Goal: Information Seeking & Learning: Compare options

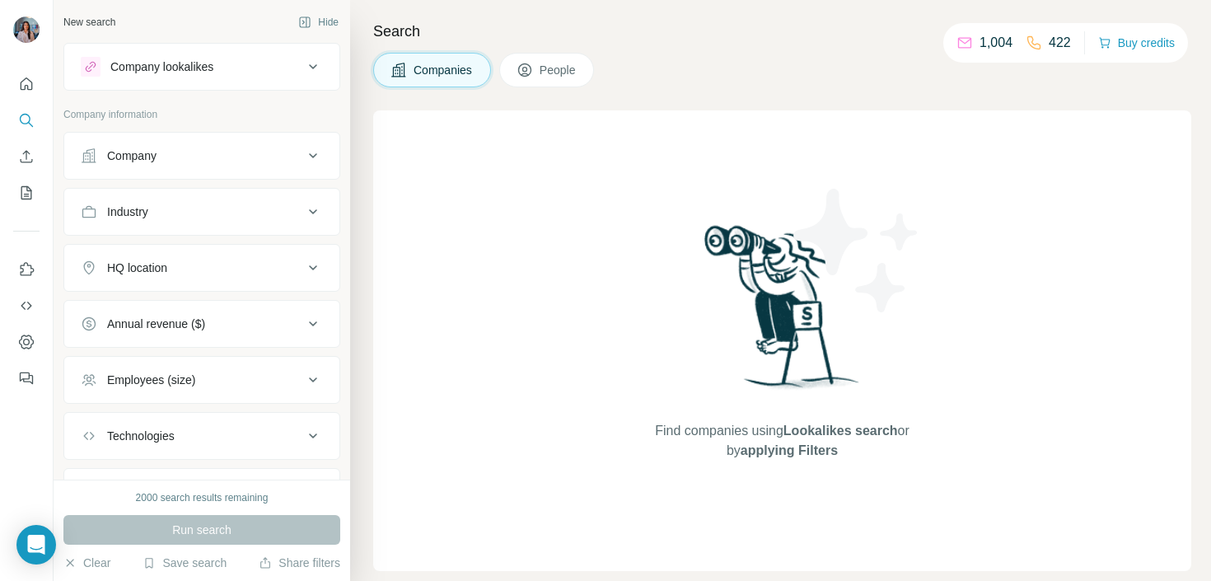
click at [202, 59] on div "Company lookalikes" at bounding box center [161, 66] width 103 height 16
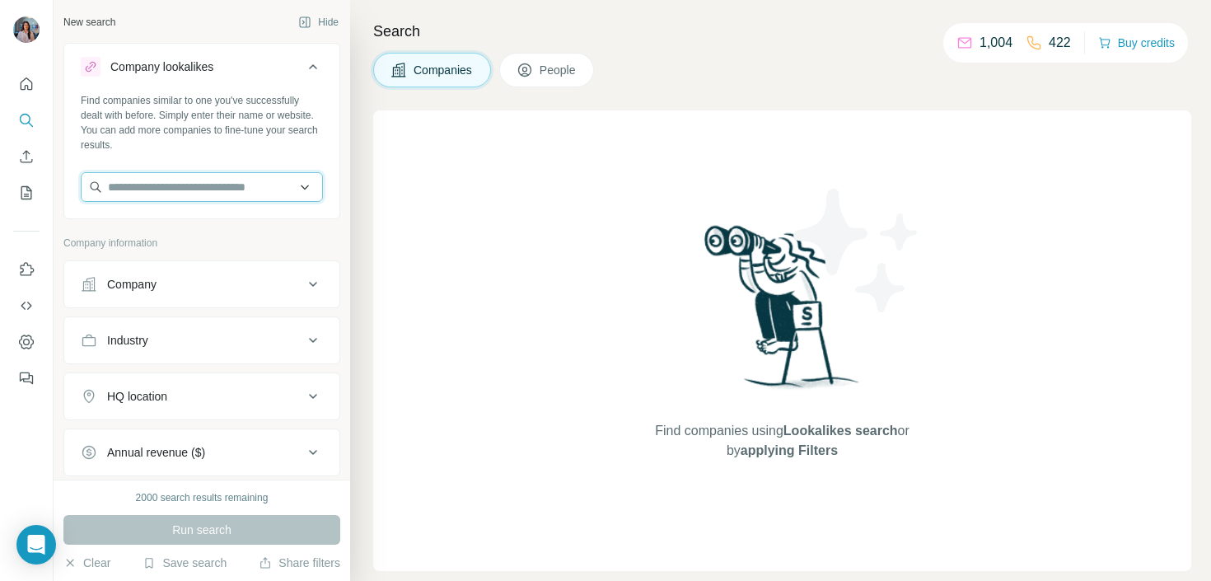
click at [200, 194] on input "text" at bounding box center [202, 187] width 242 height 30
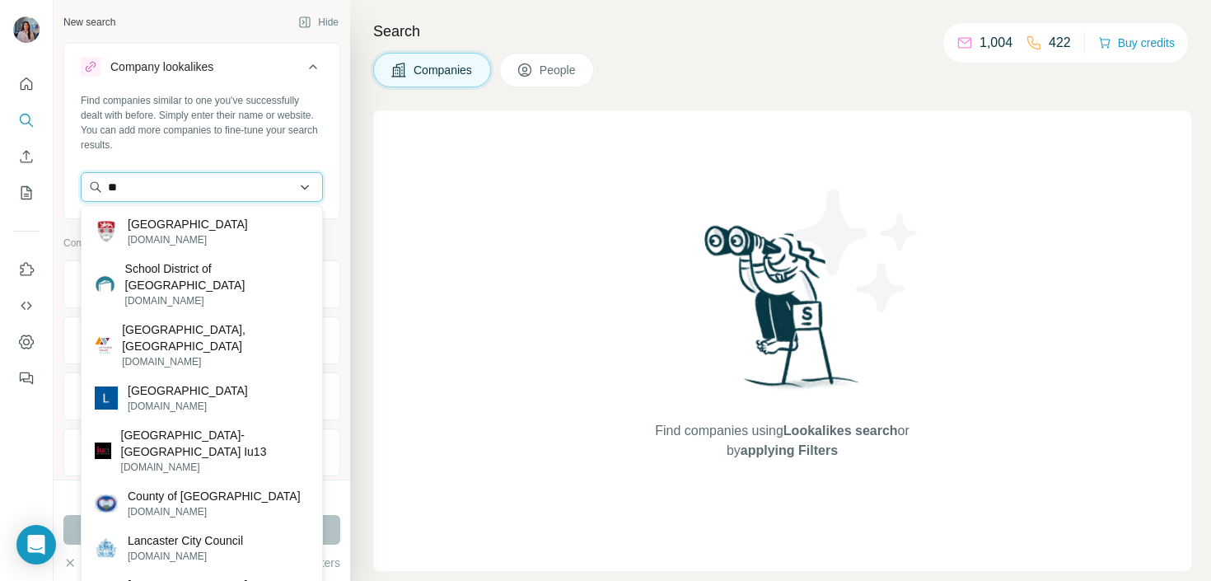
type input "*"
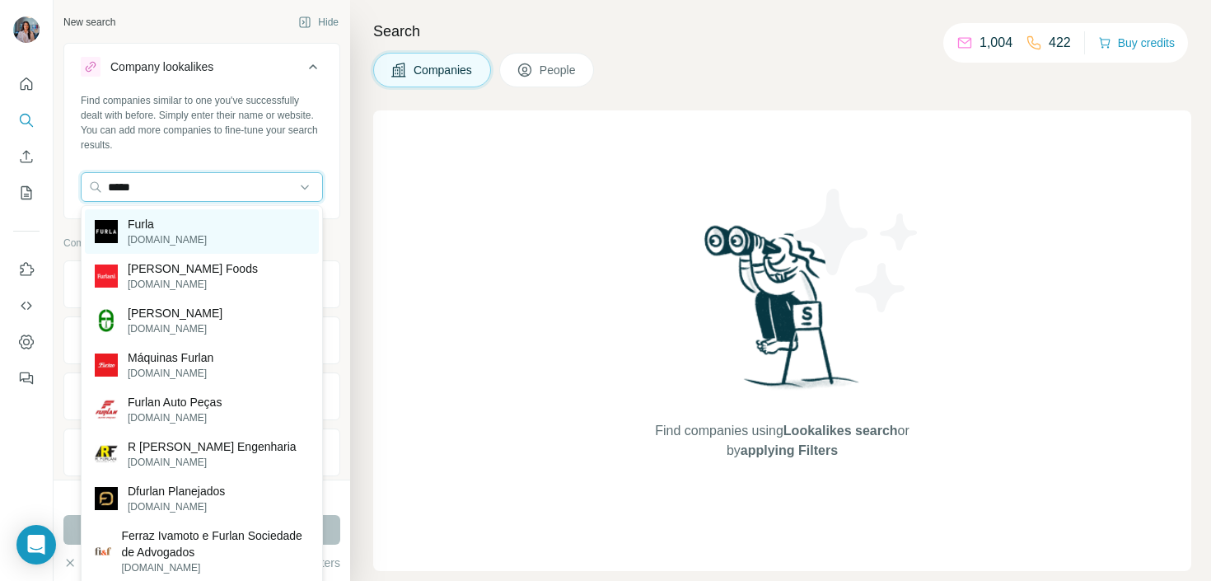
type input "*****"
click at [166, 211] on div "Furla [DOMAIN_NAME]" at bounding box center [202, 231] width 234 height 44
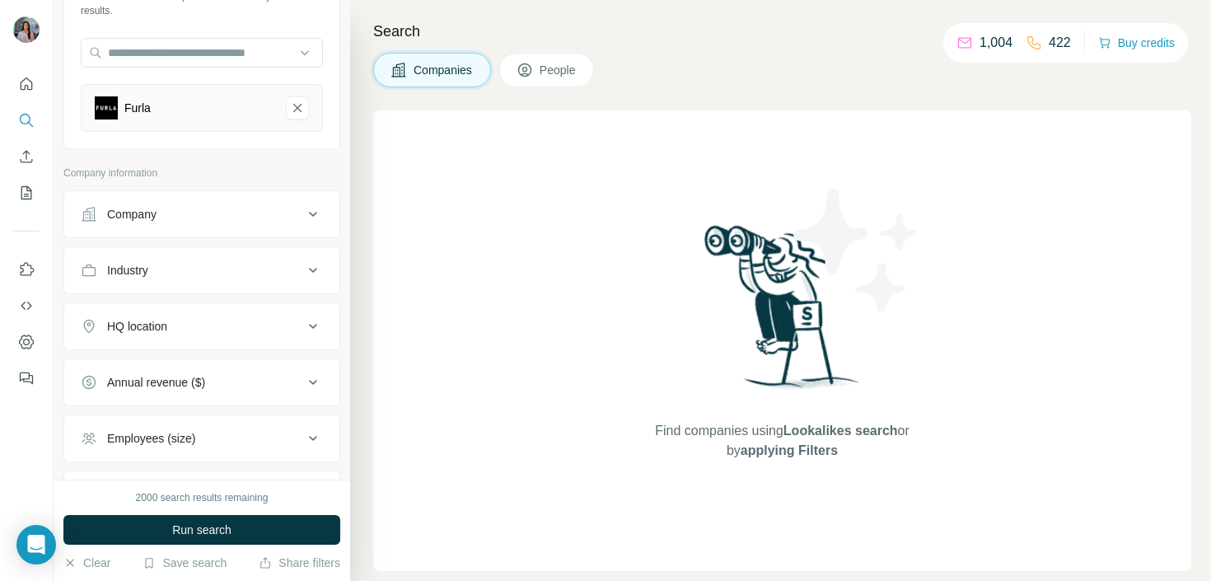
scroll to position [196, 0]
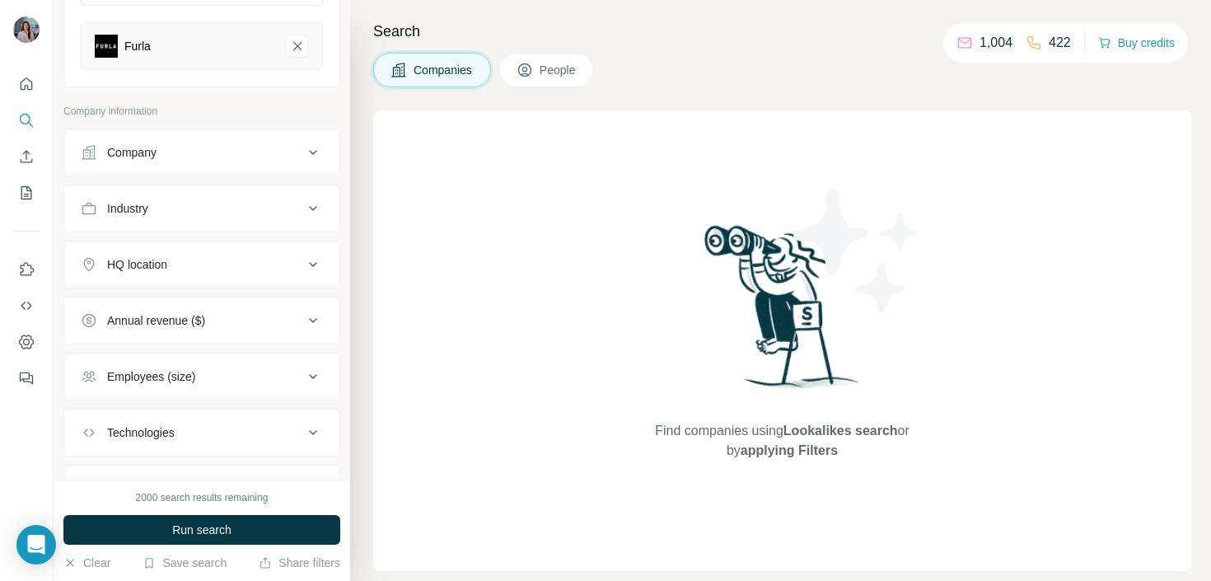
click at [226, 170] on button "Company" at bounding box center [201, 153] width 275 height 40
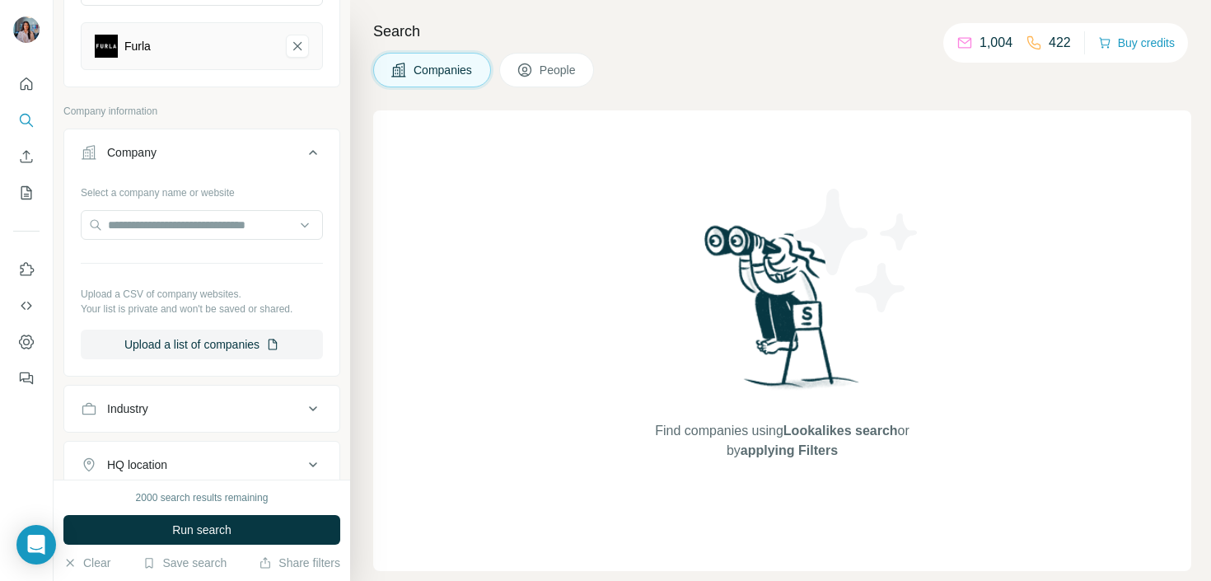
click at [260, 122] on div "Company information" at bounding box center [201, 116] width 277 height 25
click at [242, 148] on div "Company" at bounding box center [192, 152] width 222 height 16
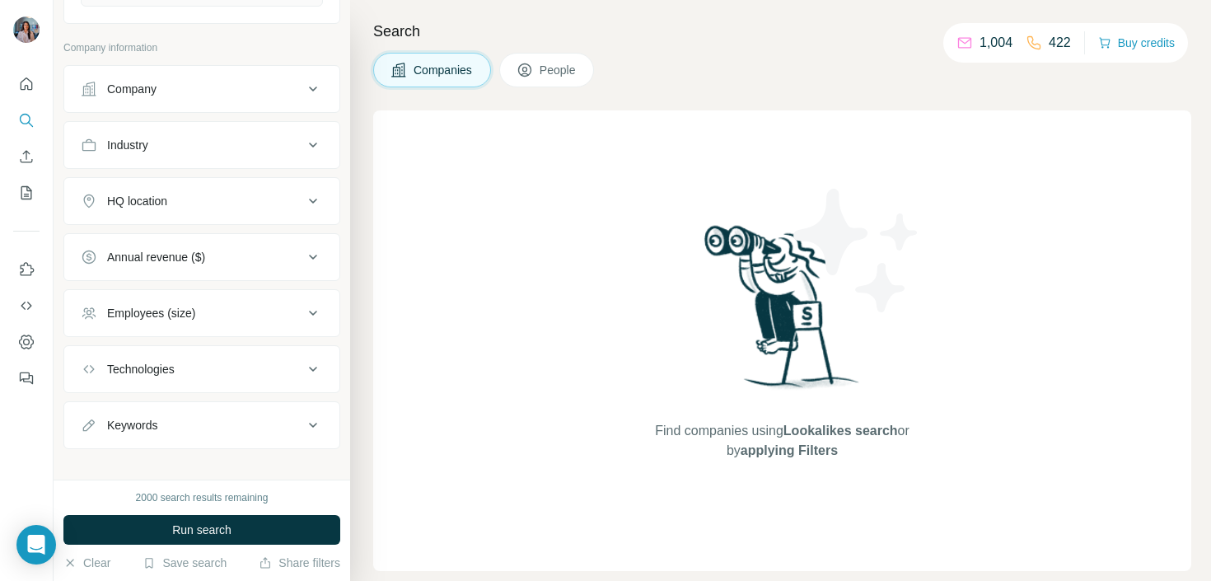
scroll to position [275, 0]
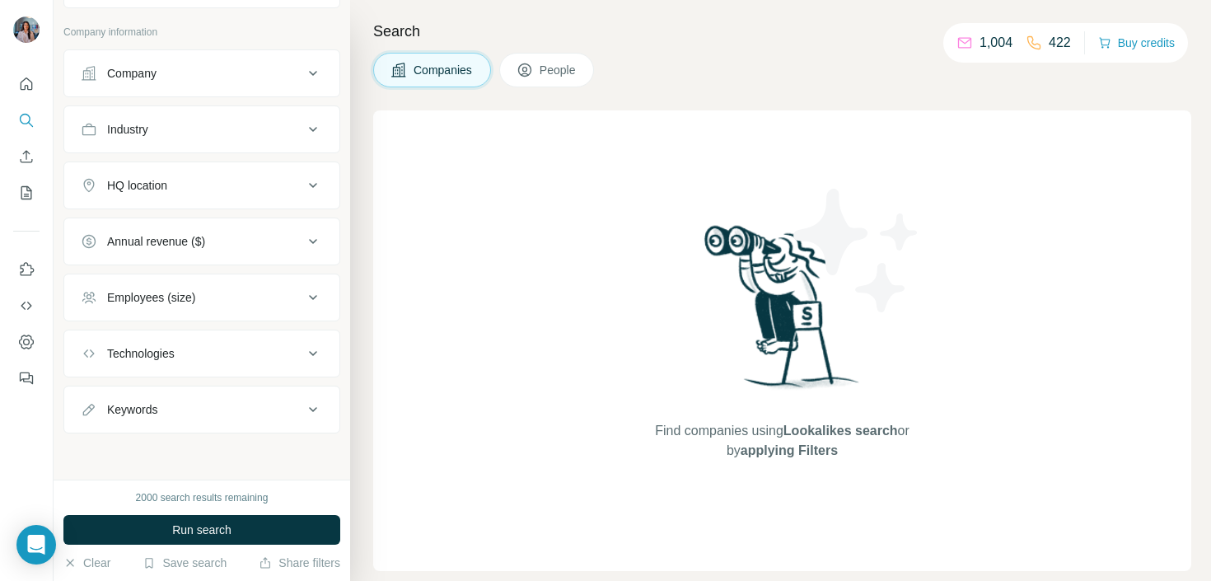
click at [198, 262] on div "Annual revenue ($)" at bounding box center [201, 241] width 277 height 48
click at [213, 229] on button "Annual revenue ($)" at bounding box center [201, 242] width 275 height 40
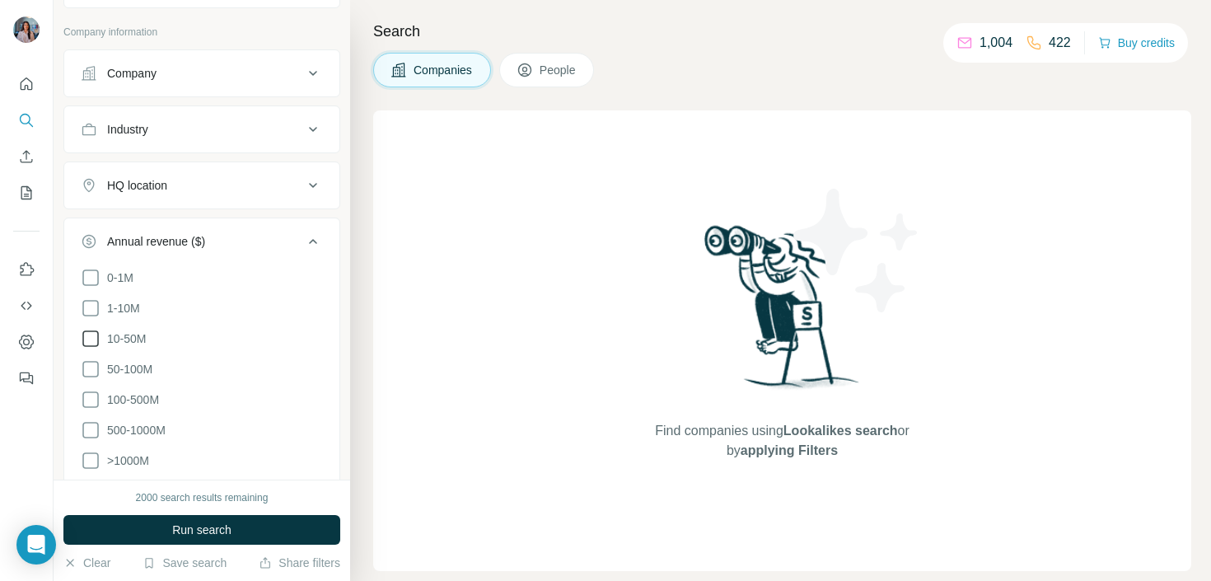
click at [128, 334] on span "10-50M" at bounding box center [122, 338] width 45 height 16
click at [128, 366] on span "50-100M" at bounding box center [126, 369] width 52 height 16
click at [212, 145] on button "Industry" at bounding box center [201, 130] width 275 height 40
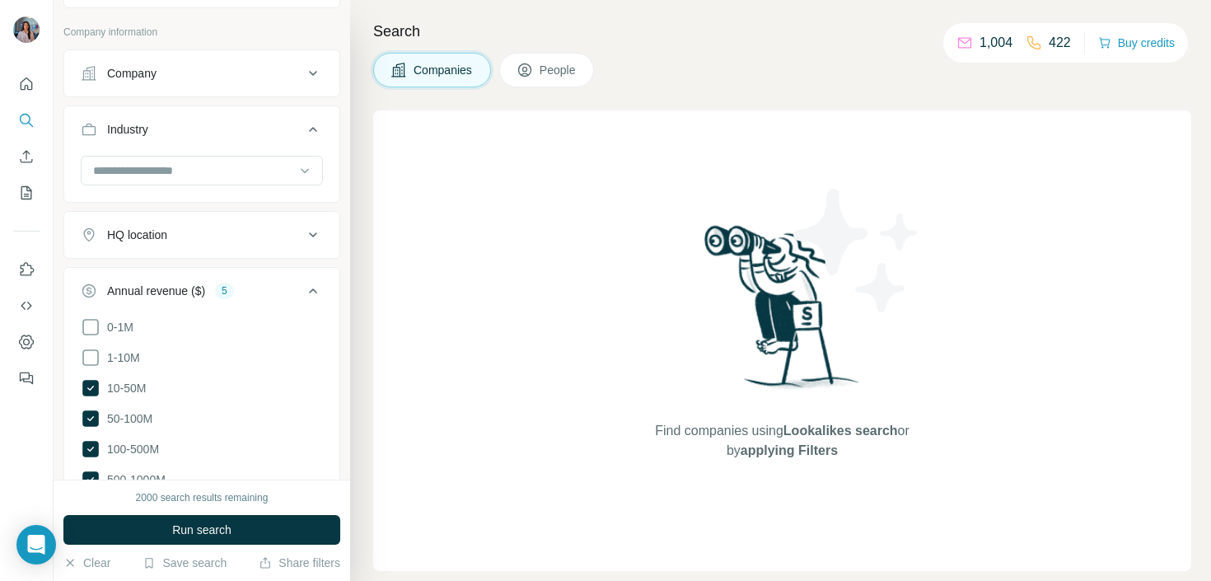
click at [178, 226] on button "HQ location" at bounding box center [201, 235] width 275 height 40
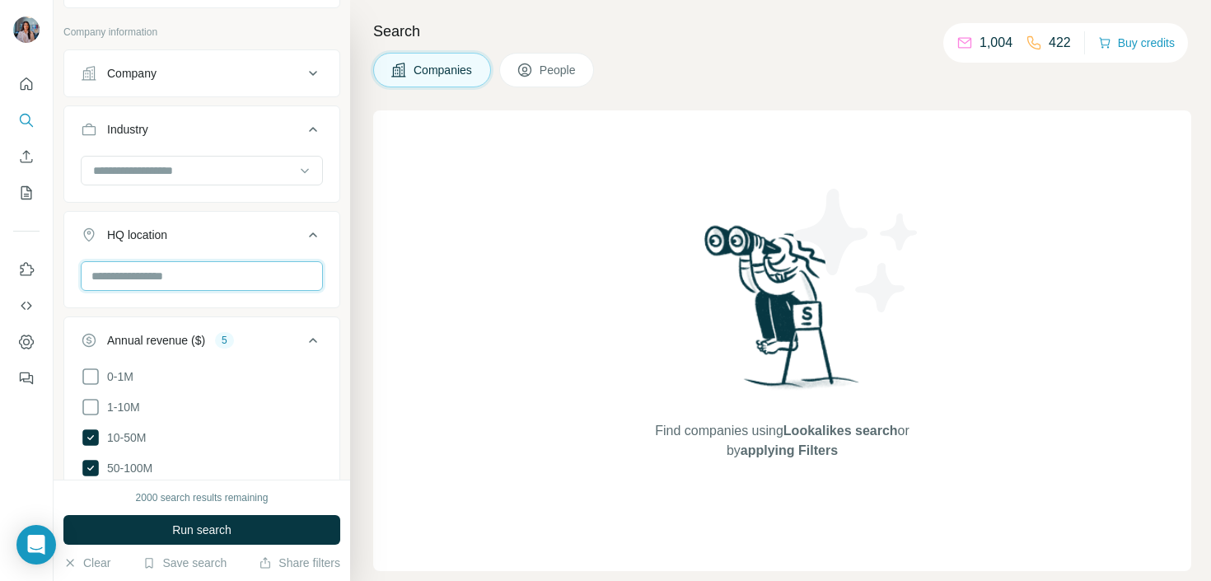
click at [165, 266] on input "text" at bounding box center [202, 276] width 242 height 30
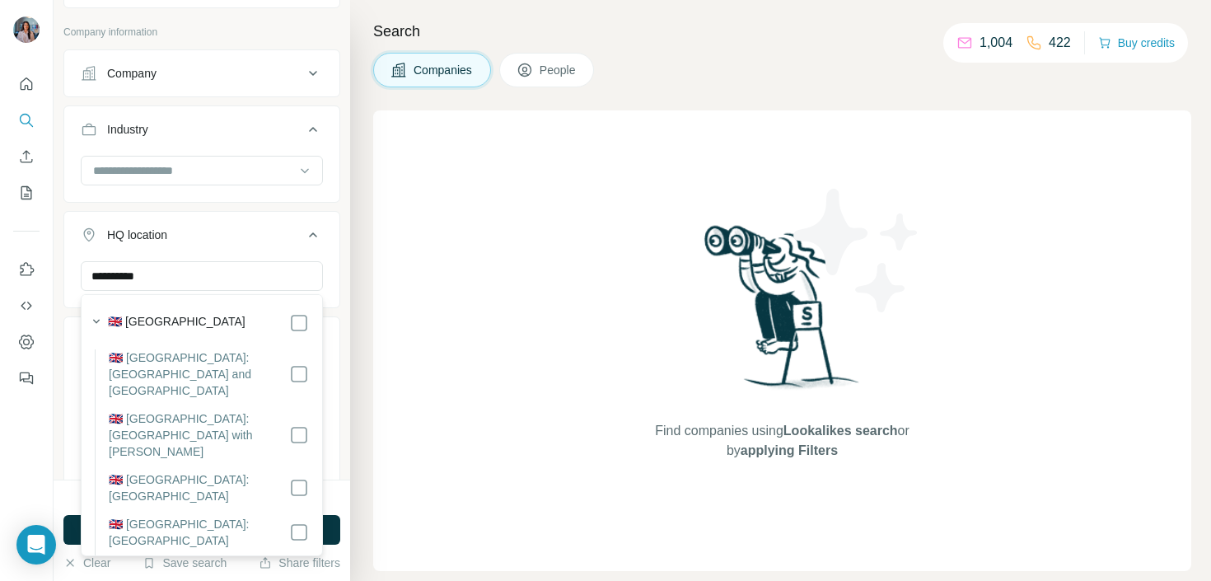
click at [292, 278] on input "**********" at bounding box center [202, 276] width 242 height 30
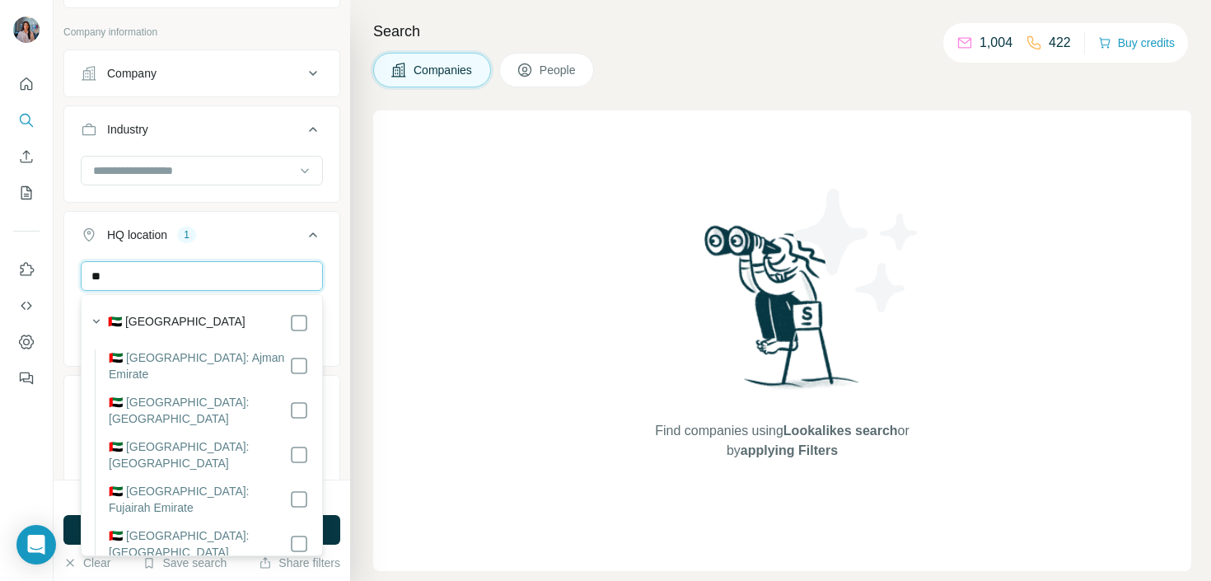
type input "*"
type input "******"
click at [286, 324] on div "🇫🇷 [GEOGRAPHIC_DATA]" at bounding box center [208, 323] width 201 height 20
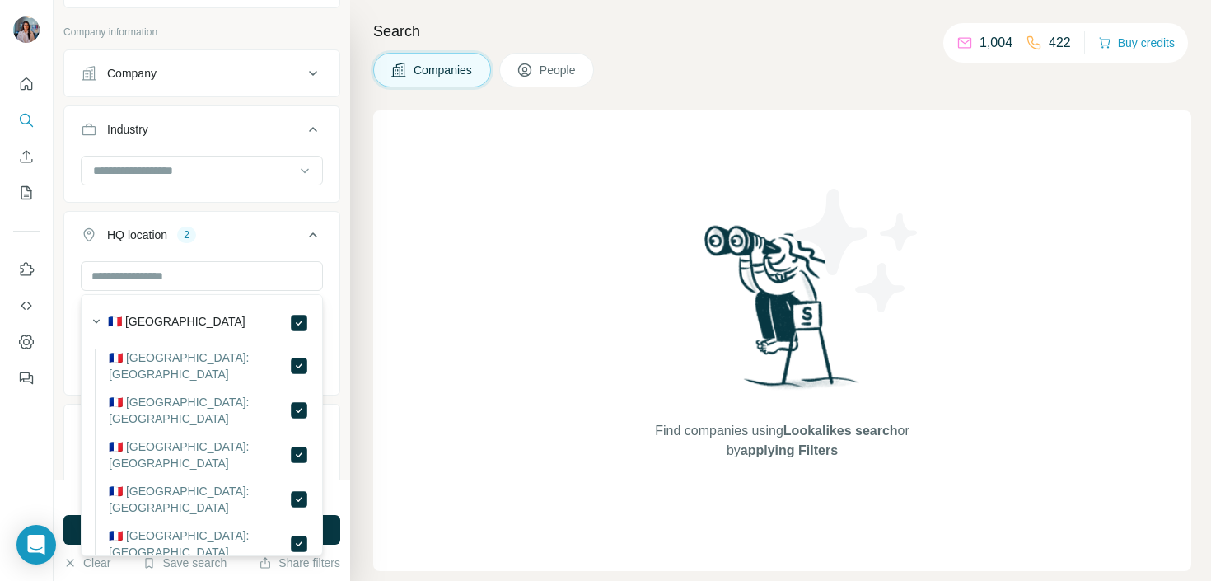
click at [327, 261] on div "[GEOGRAPHIC_DATA] [GEOGRAPHIC_DATA] Clear all" at bounding box center [201, 326] width 275 height 130
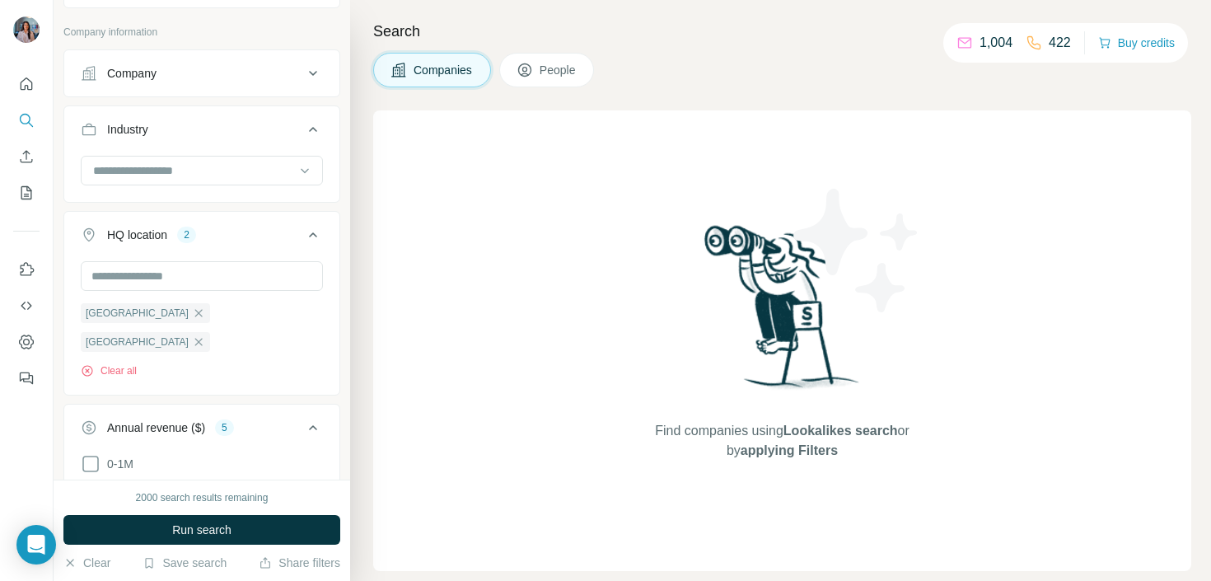
click at [285, 232] on div "HQ location 2" at bounding box center [192, 235] width 222 height 16
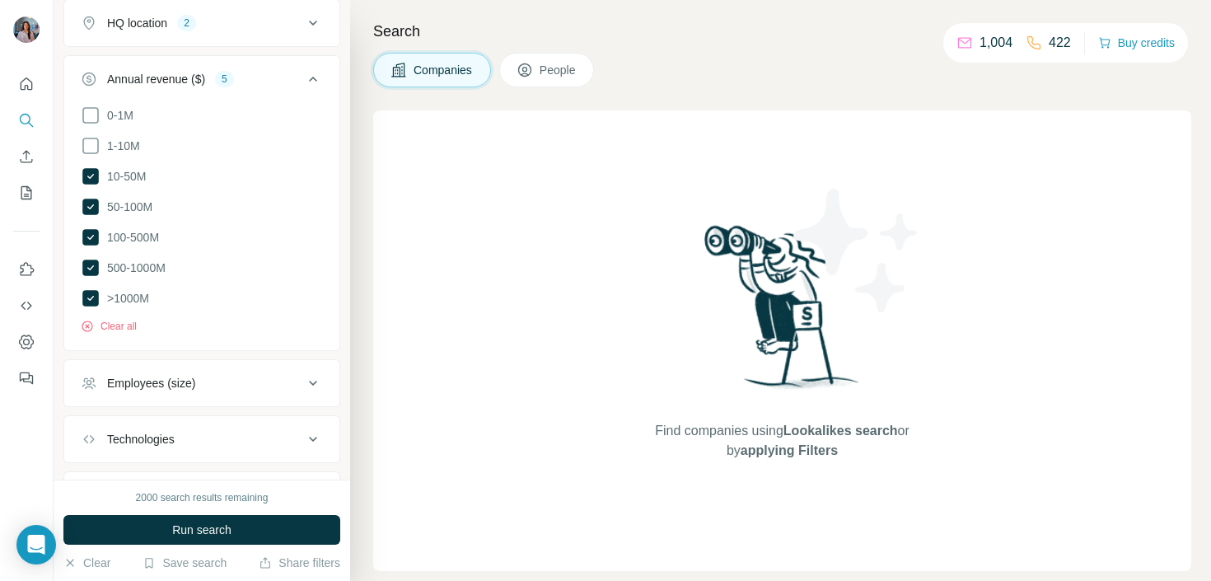
scroll to position [569, 0]
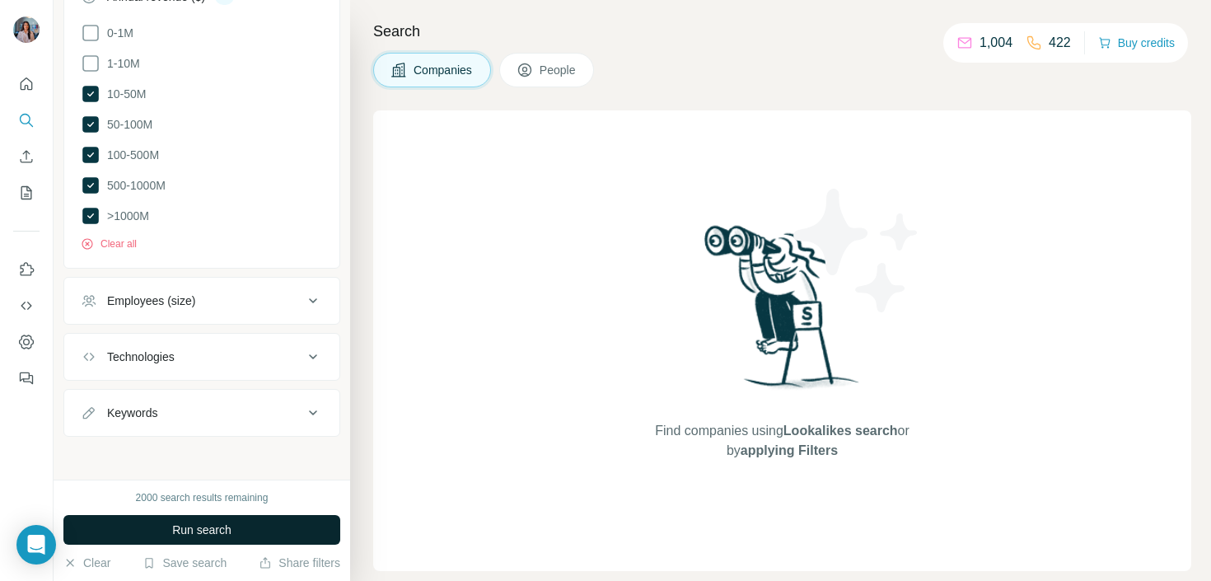
click at [207, 531] on span "Run search" at bounding box center [201, 529] width 59 height 16
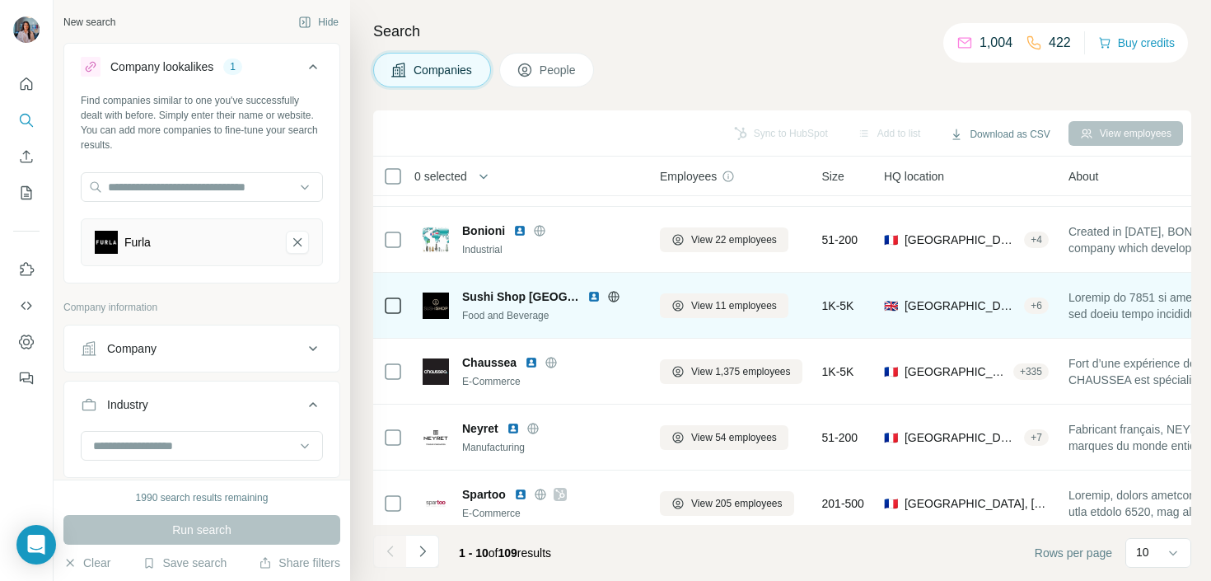
scroll to position [330, 0]
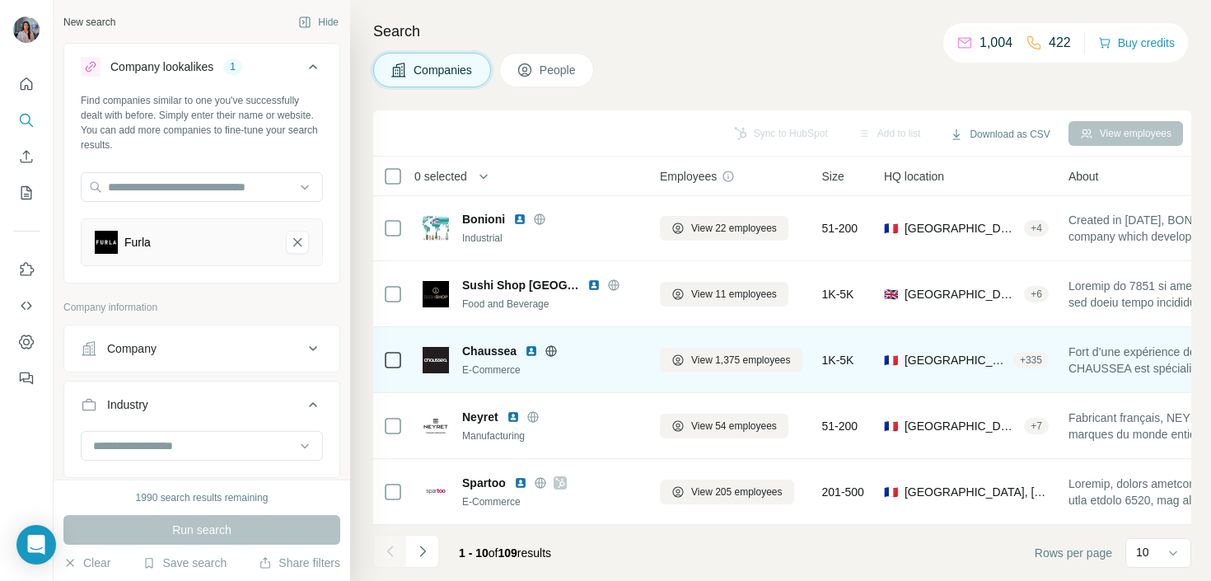
click at [522, 353] on div "Chaussea" at bounding box center [551, 351] width 178 height 16
click at [525, 353] on img at bounding box center [531, 350] width 13 height 13
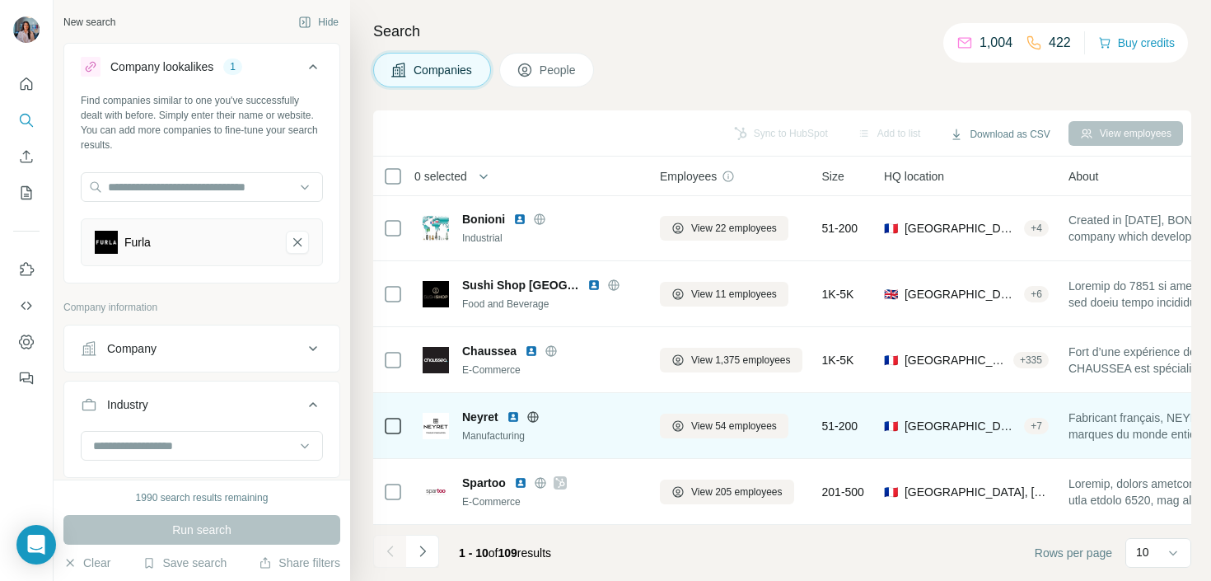
click at [517, 417] on img at bounding box center [513, 416] width 13 height 13
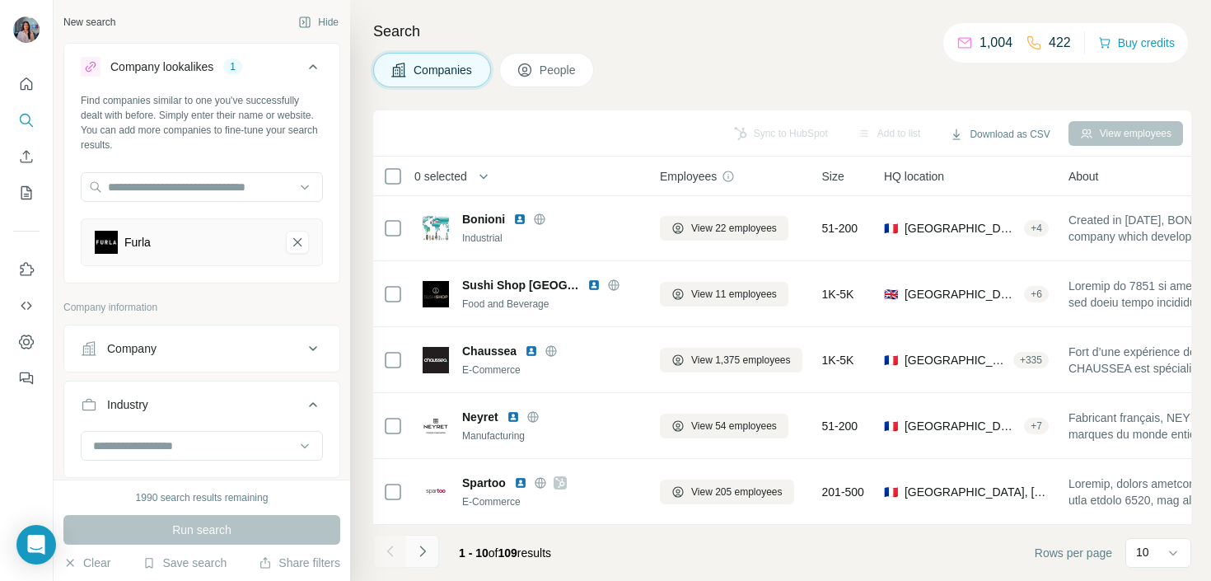
click at [425, 544] on icon "Navigate to next page" at bounding box center [422, 551] width 16 height 16
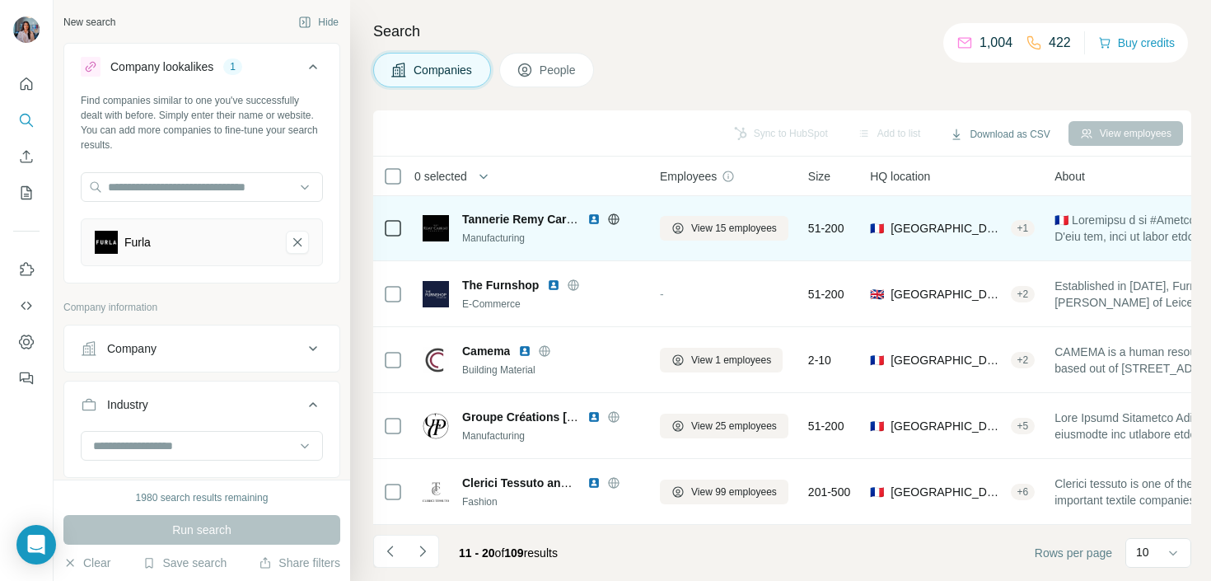
click at [591, 217] on img at bounding box center [593, 218] width 13 height 13
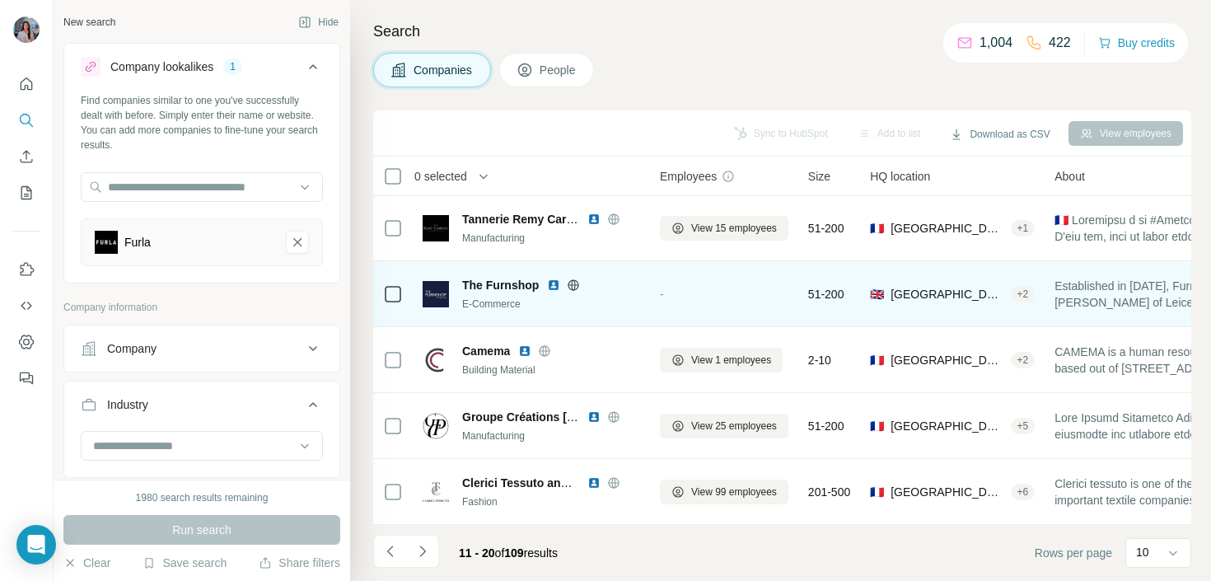
click at [549, 282] on img at bounding box center [553, 284] width 13 height 13
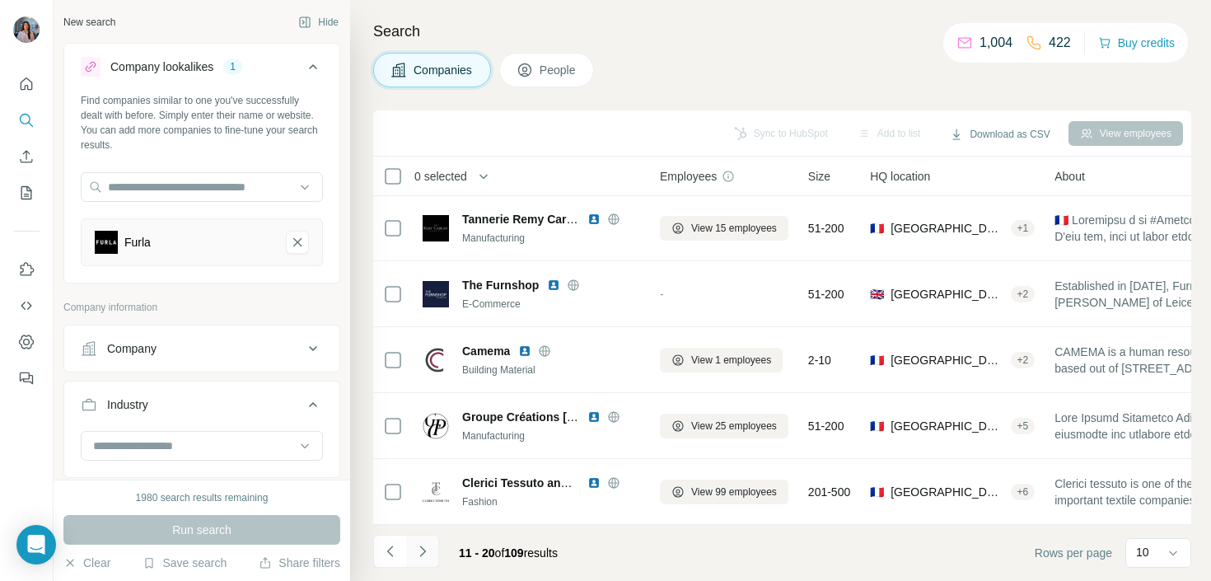
click at [428, 553] on icon "Navigate to next page" at bounding box center [422, 551] width 16 height 16
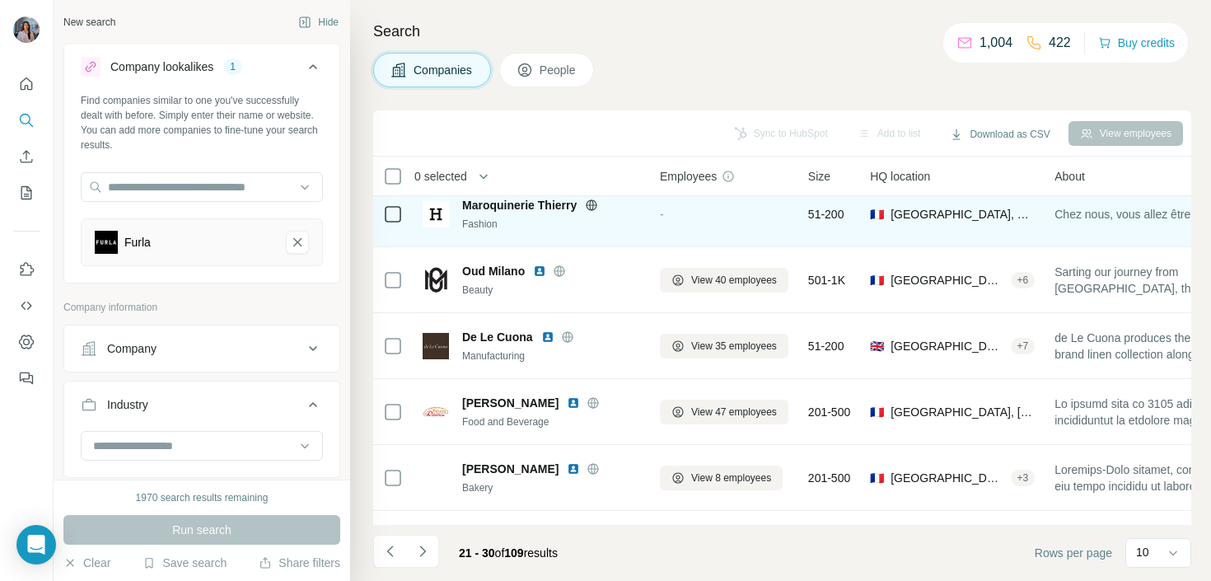
scroll to position [82, 0]
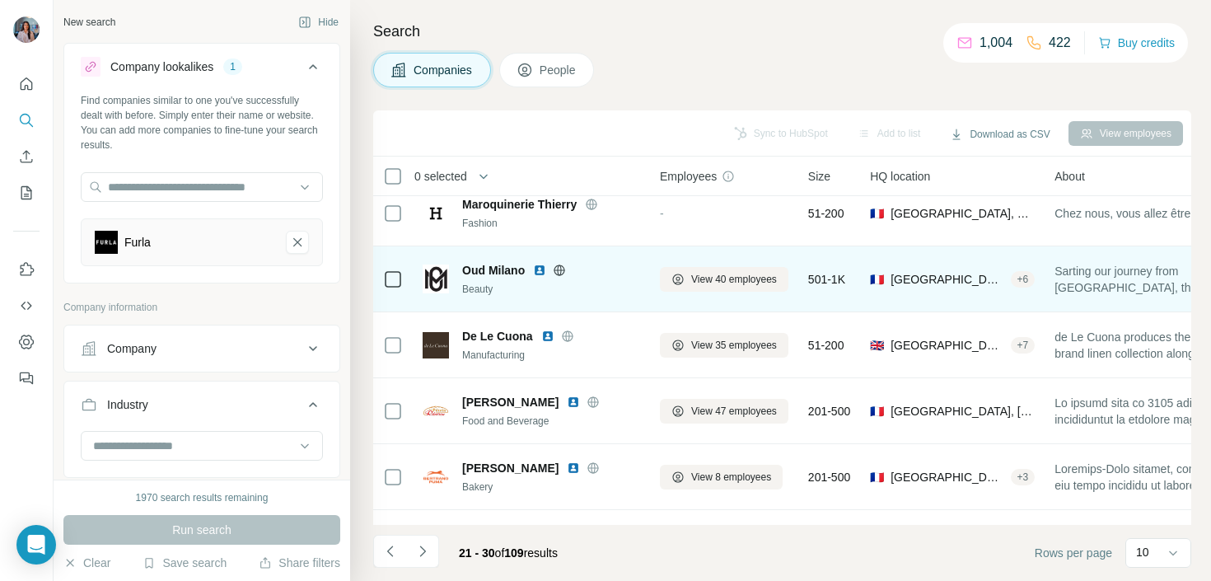
click at [536, 271] on img at bounding box center [539, 270] width 13 height 13
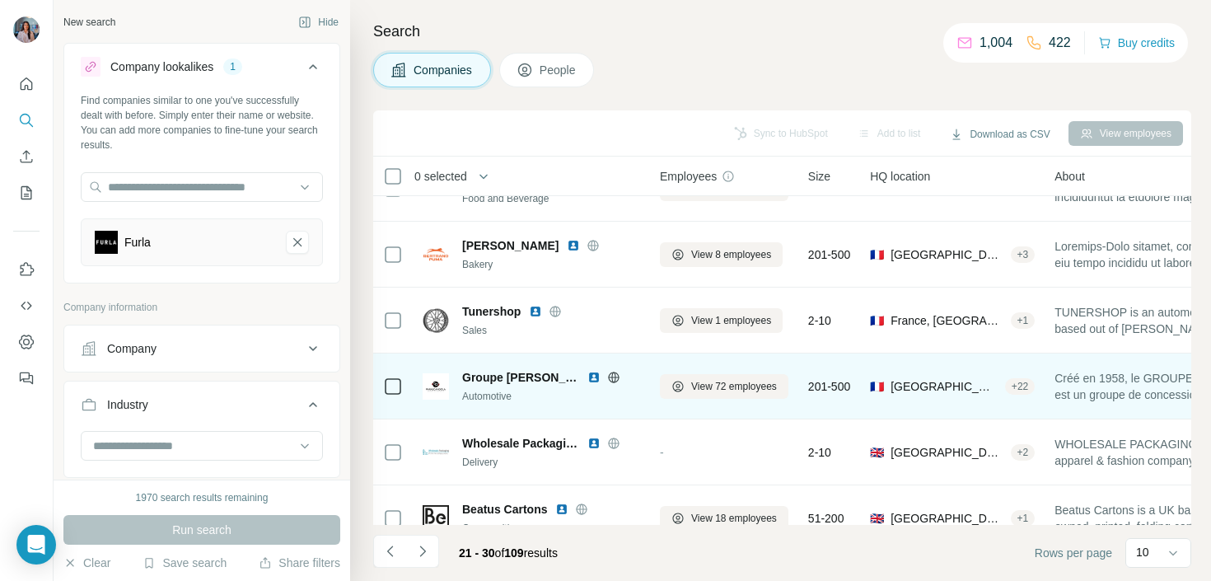
scroll to position [330, 0]
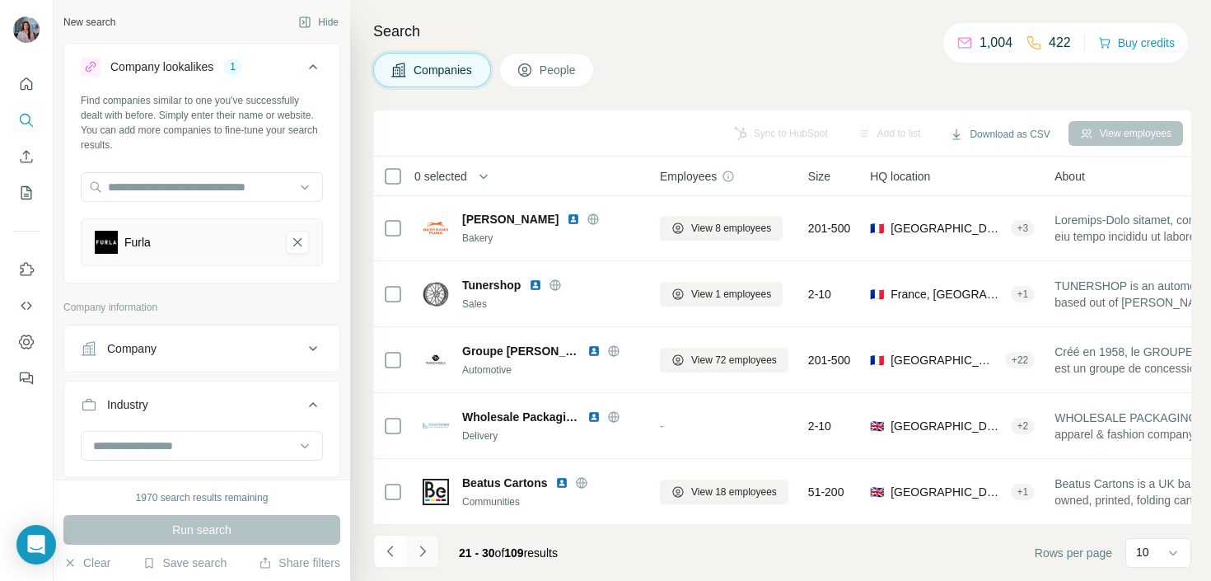
click at [424, 552] on icon "Navigate to next page" at bounding box center [422, 551] width 16 height 16
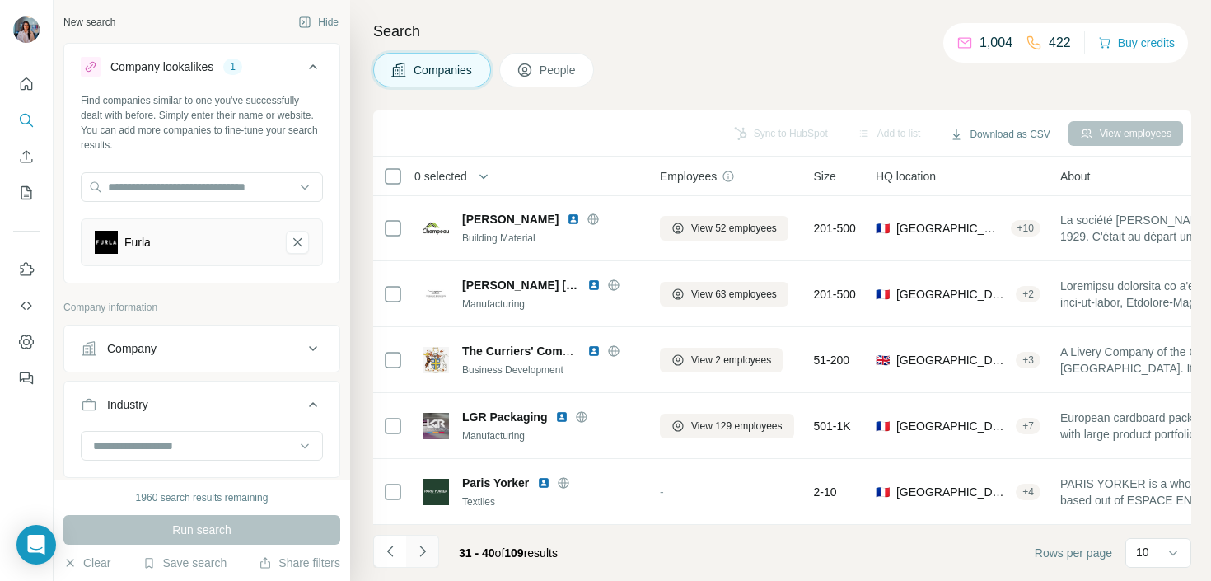
click at [418, 550] on icon "Navigate to next page" at bounding box center [422, 551] width 16 height 16
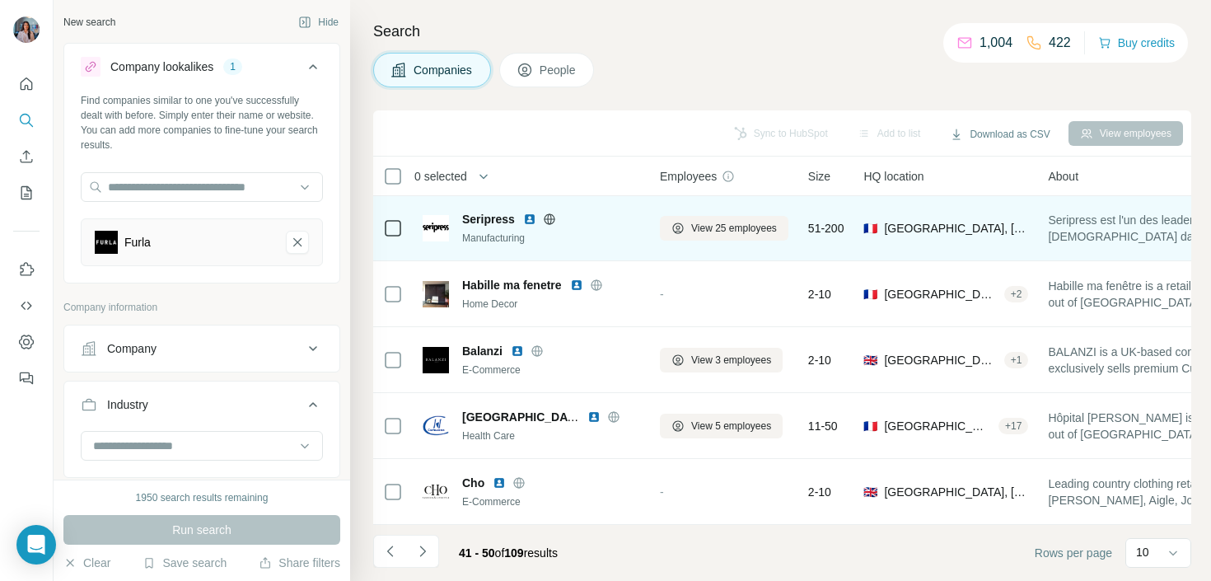
click at [530, 214] on img at bounding box center [529, 218] width 13 height 13
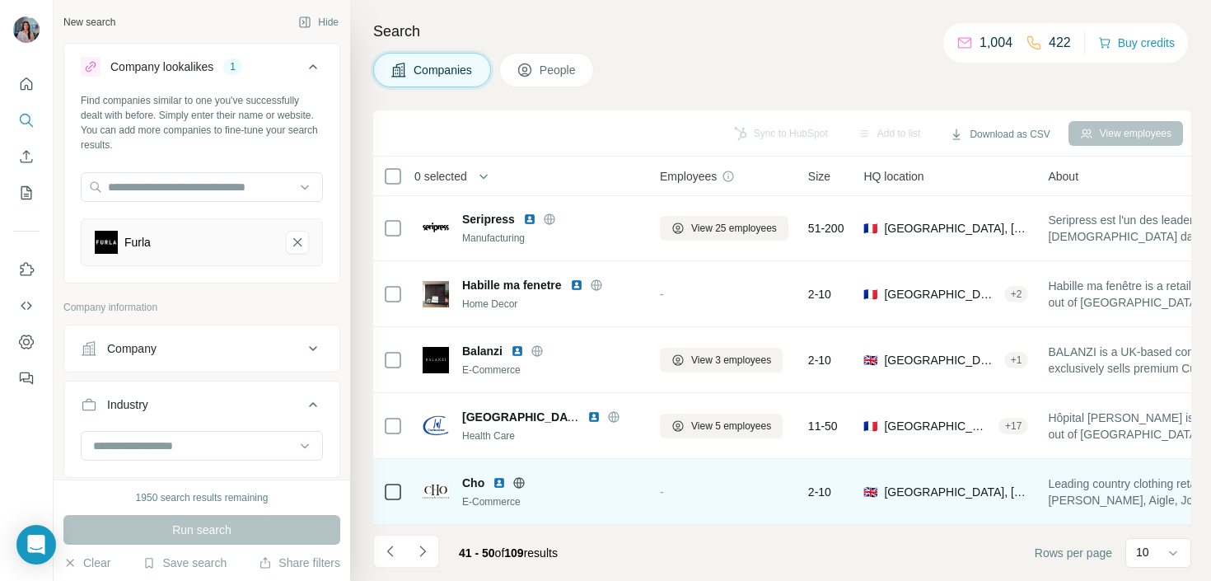
click at [502, 484] on img at bounding box center [499, 482] width 13 height 13
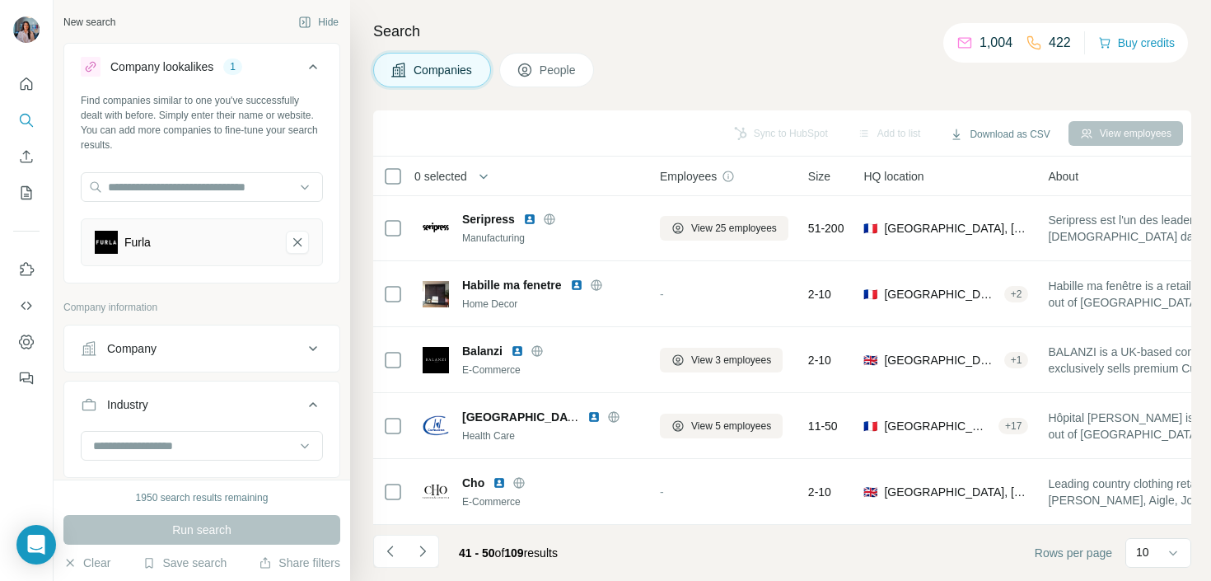
click at [439, 540] on div "41 - 50 of 109 results" at bounding box center [472, 553] width 198 height 36
click at [423, 551] on icon "Navigate to next page" at bounding box center [422, 550] width 6 height 11
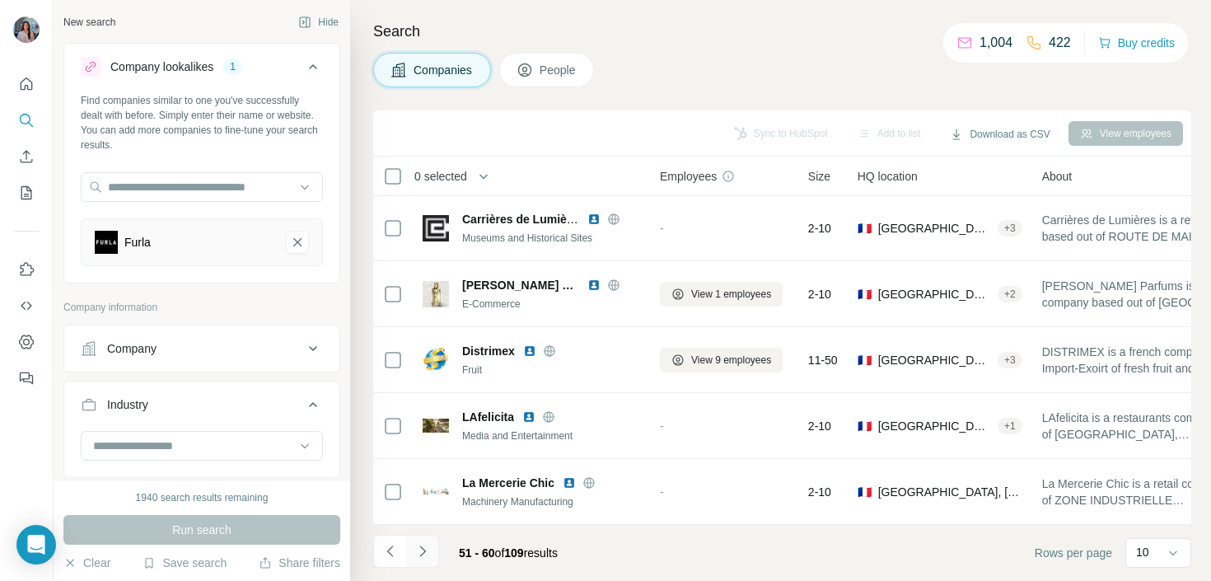
click at [426, 549] on icon "Navigate to next page" at bounding box center [422, 551] width 16 height 16
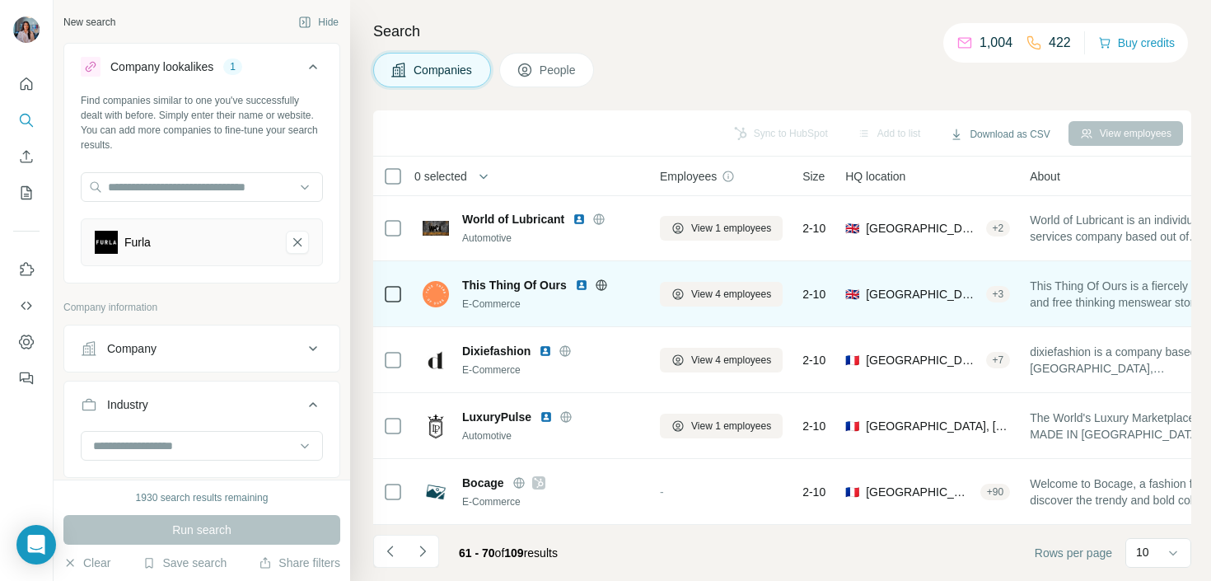
click at [581, 280] on img at bounding box center [581, 284] width 13 height 13
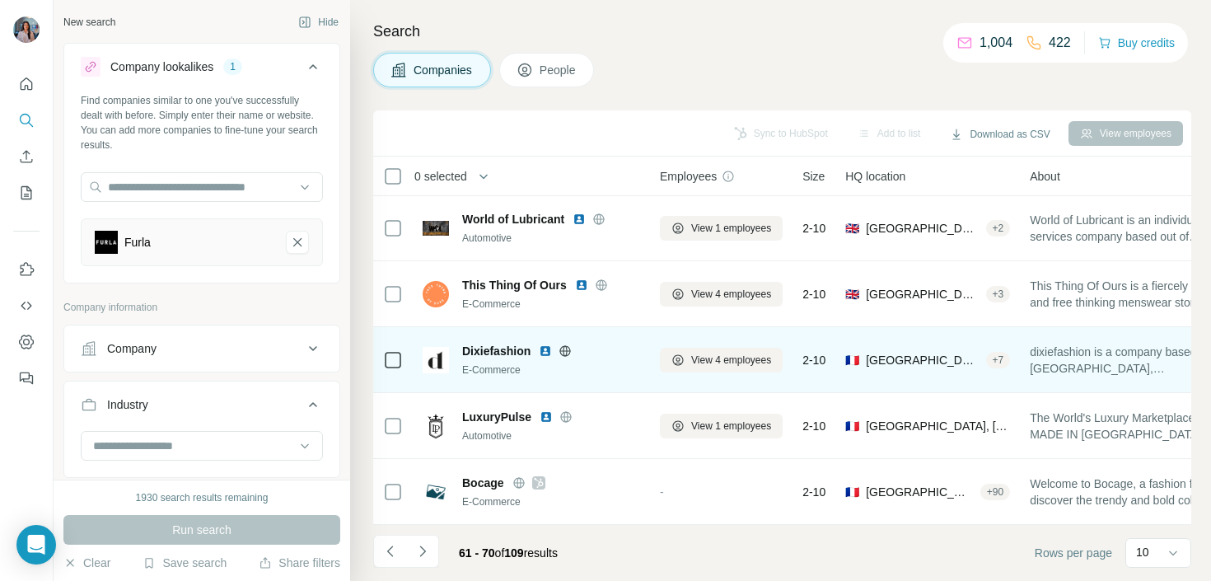
click at [546, 344] on img at bounding box center [545, 350] width 13 height 13
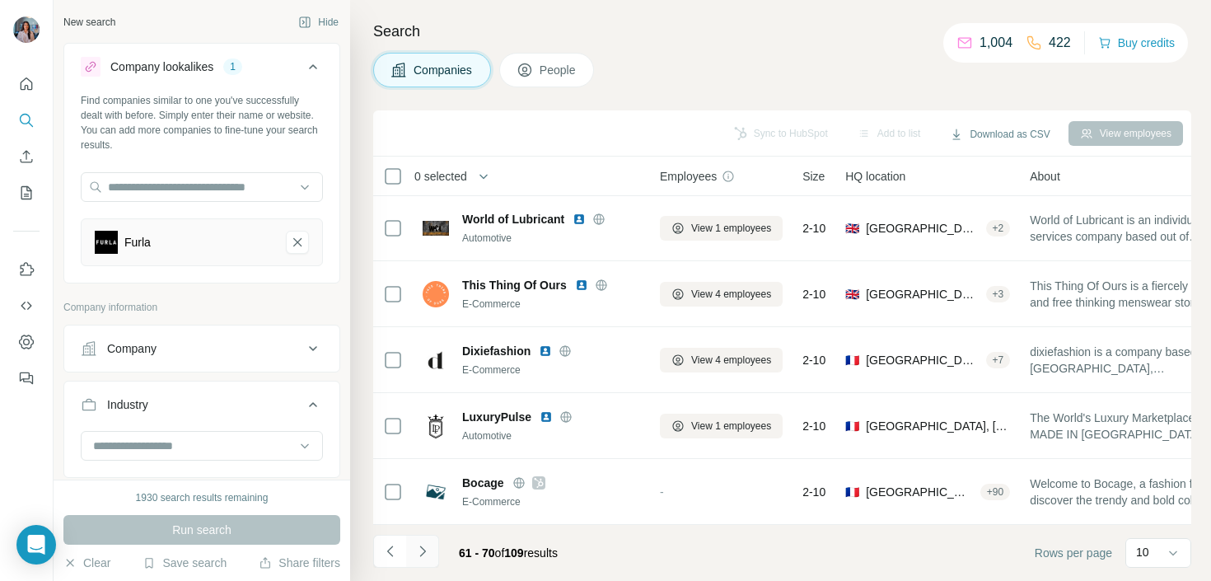
click at [422, 550] on icon "Navigate to next page" at bounding box center [422, 551] width 16 height 16
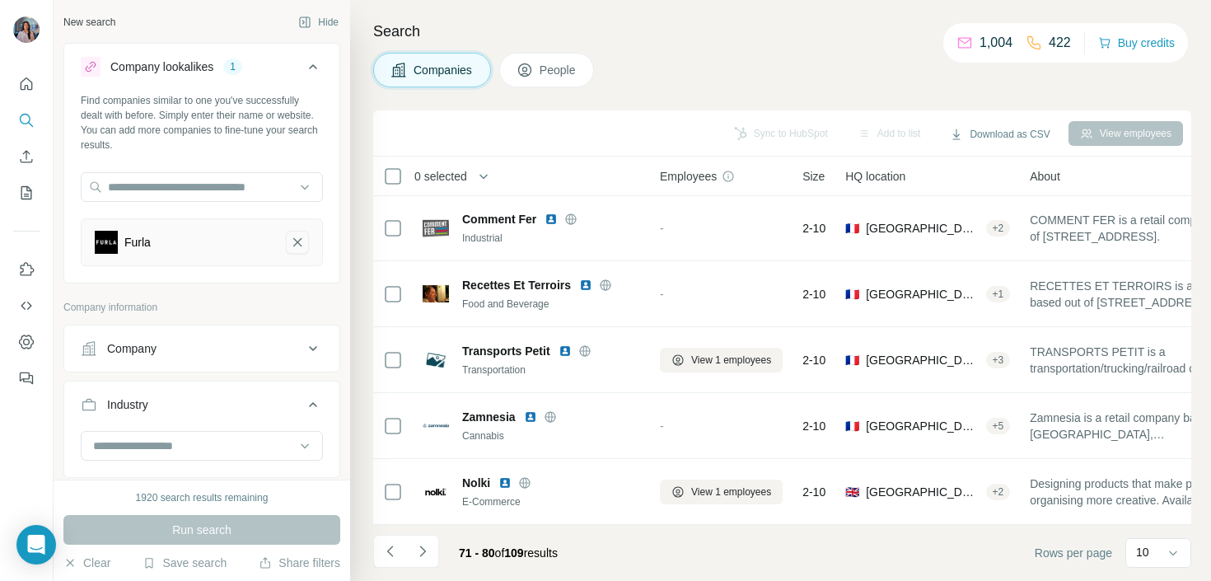
click at [300, 252] on button "Furla-remove-button" at bounding box center [297, 242] width 23 height 23
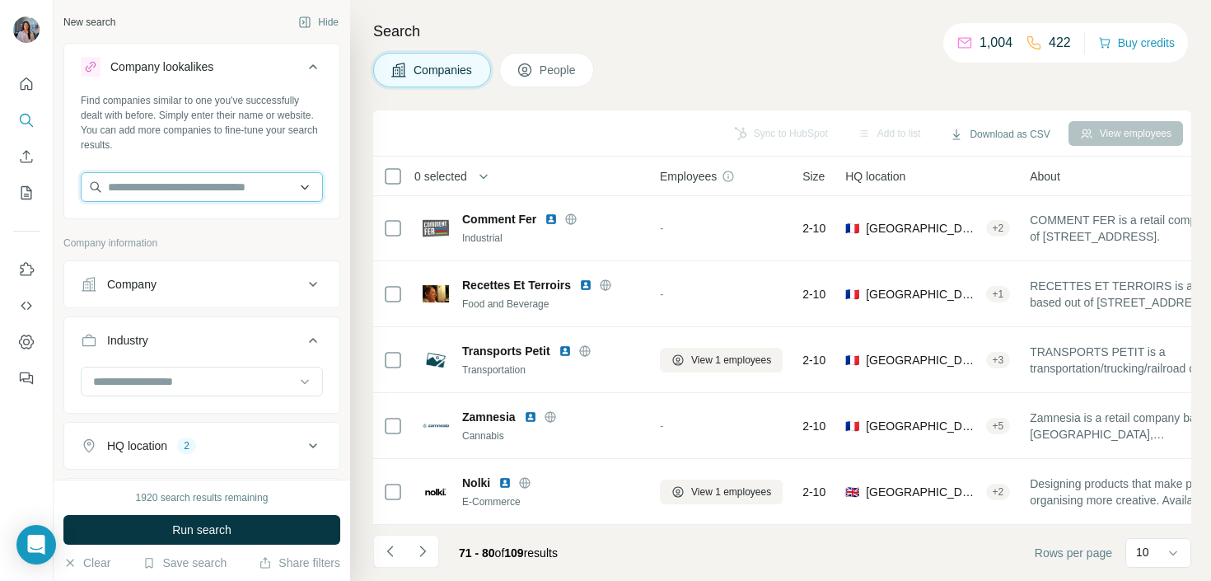
click at [266, 184] on input "text" at bounding box center [202, 187] width 242 height 30
type input "*"
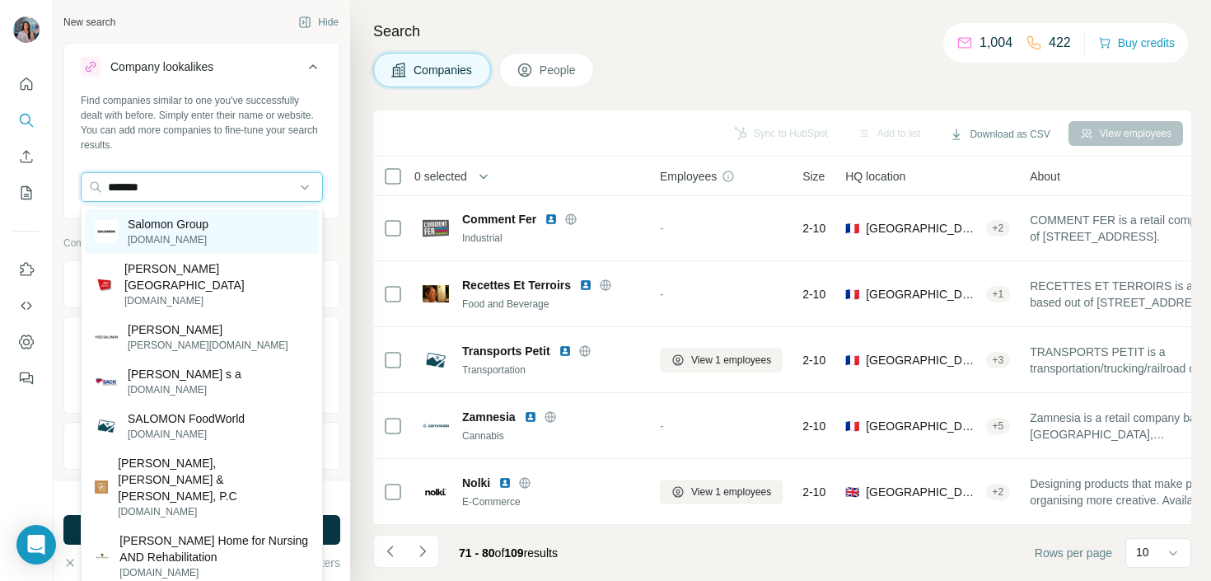
type input "*******"
click at [230, 231] on div "Salomon Group [DOMAIN_NAME]" at bounding box center [202, 231] width 234 height 44
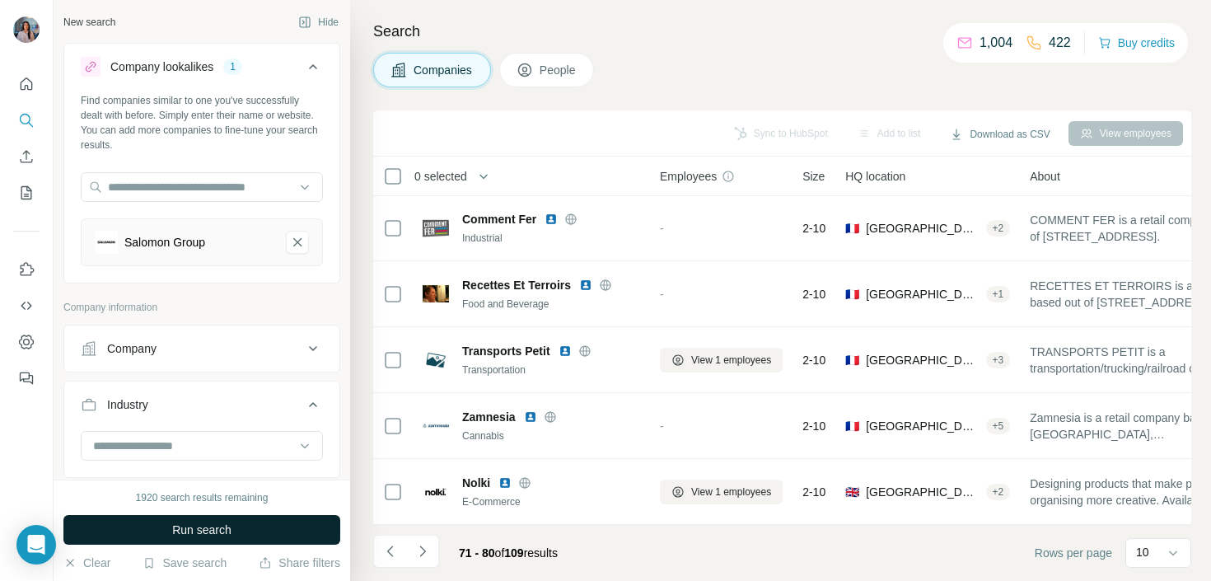
click at [192, 518] on button "Run search" at bounding box center [201, 530] width 277 height 30
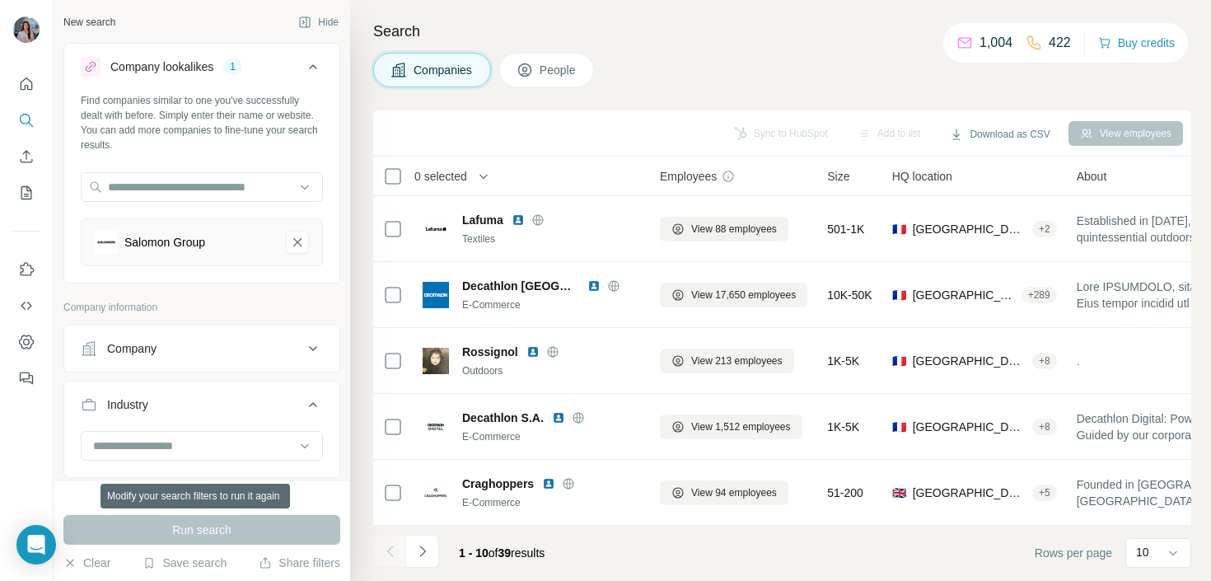
scroll to position [330, 0]
